Goal: Information Seeking & Learning: Learn about a topic

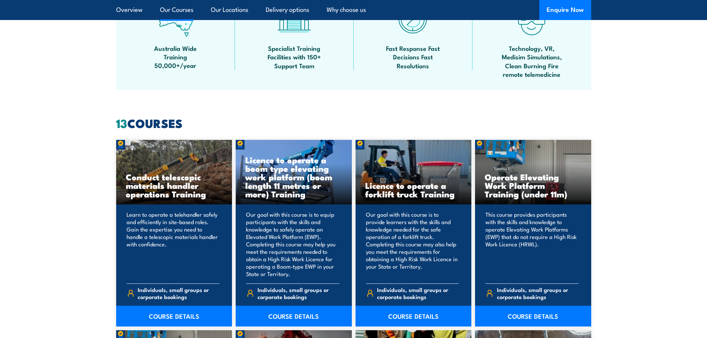
scroll to position [519, 0]
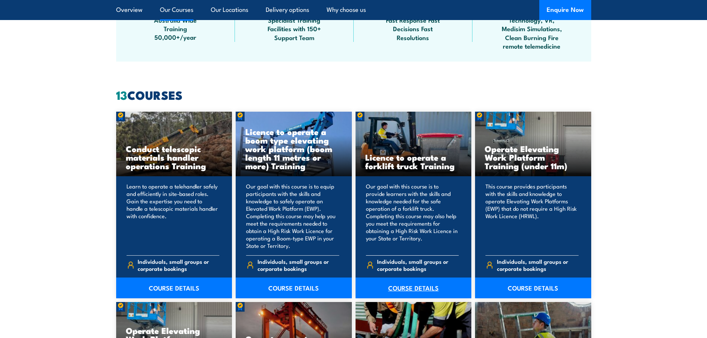
click at [408, 290] on link "COURSE DETAILS" at bounding box center [413, 287] width 116 height 21
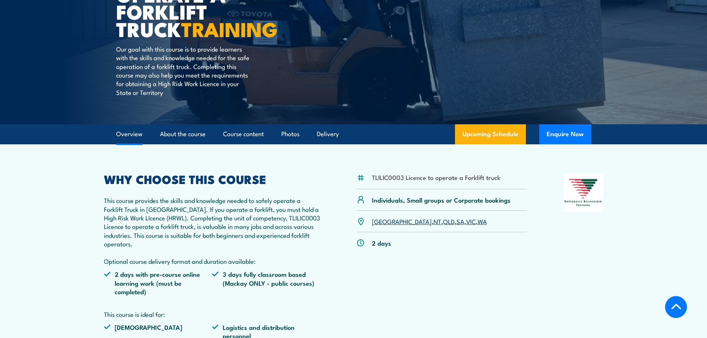
scroll to position [173, 0]
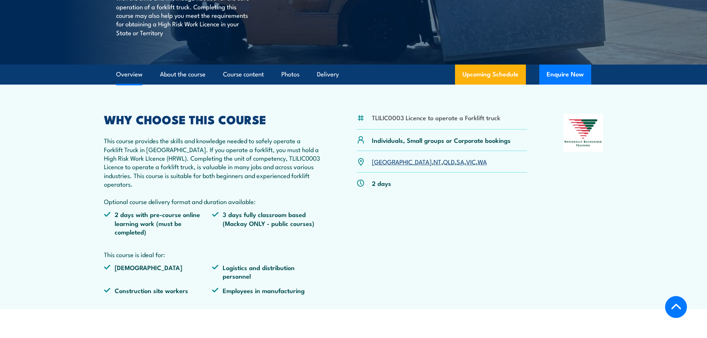
click at [458, 239] on div "TLILIC0003 Licence to operate a Forklift truck Individuals, Small groups or Cor…" at bounding box center [441, 207] width 171 height 186
drag, startPoint x: 372, startPoint y: 117, endPoint x: 505, endPoint y: 122, distance: 133.6
click at [505, 122] on div "TLILIC0003 Licence to operate a Forklift truck" at bounding box center [441, 121] width 171 height 15
copy li "TLILIC0003 Licence to operate a Forklift truck"
